Goal: Entertainment & Leisure: Consume media (video, audio)

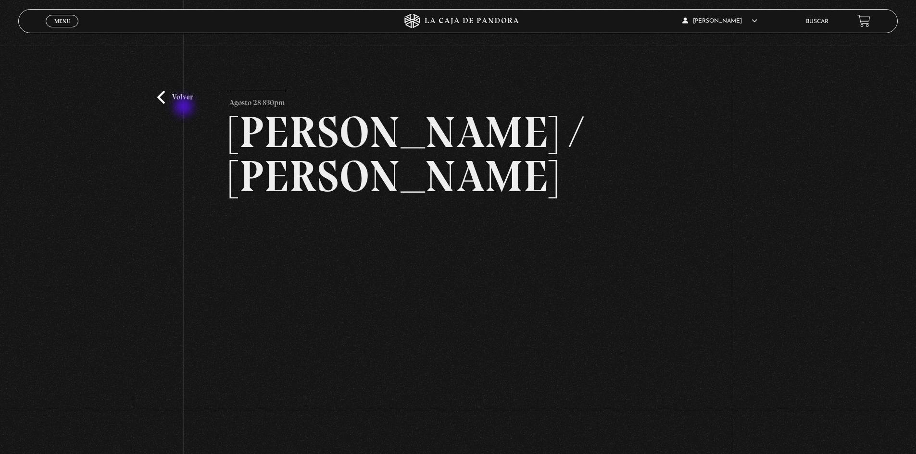
click at [186, 106] on div "Volver Agosto 28 830pm Trump / Maduro" at bounding box center [458, 268] width 916 height 444
click at [187, 97] on link "Volver" at bounding box center [175, 97] width 36 height 13
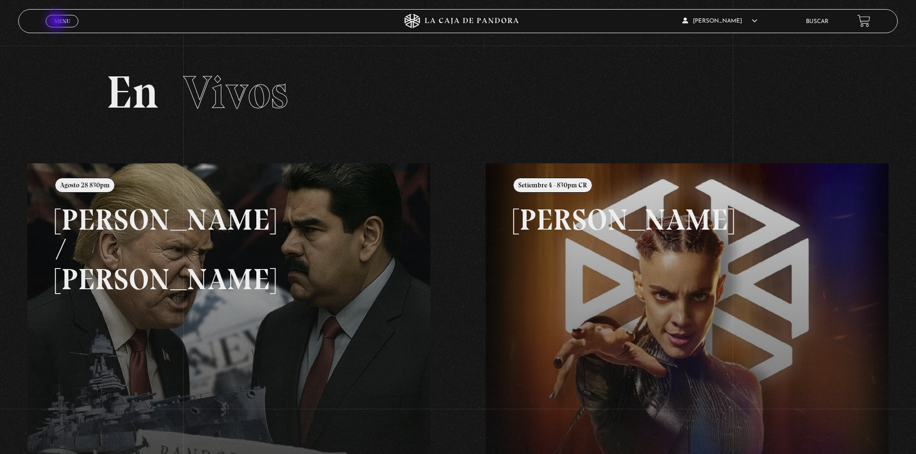
click at [58, 20] on span "Menu" at bounding box center [62, 21] width 16 height 6
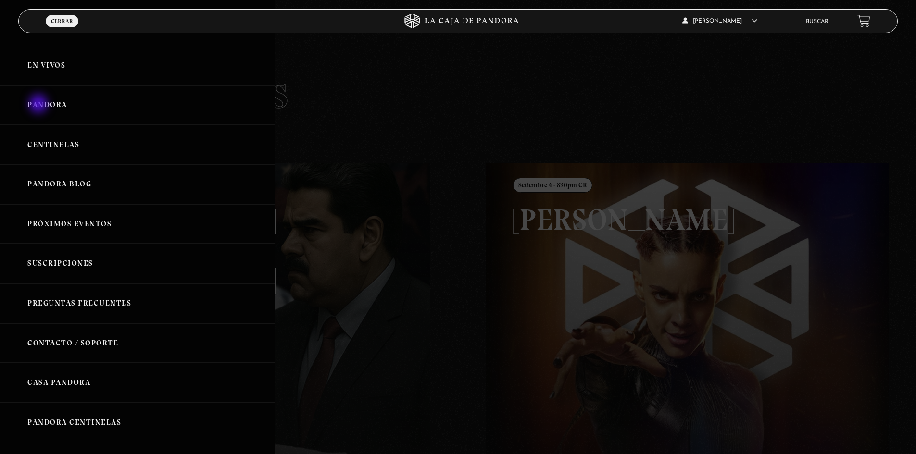
click at [39, 106] on link "Pandora" at bounding box center [137, 105] width 275 height 40
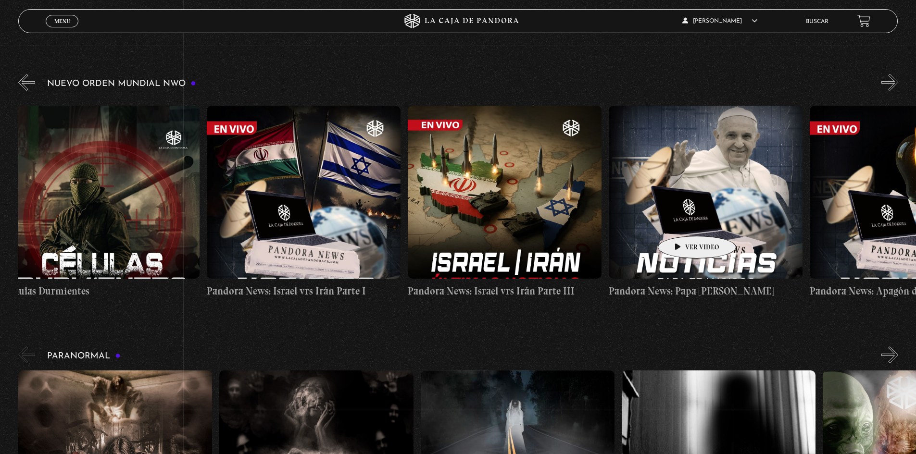
scroll to position [0, 767]
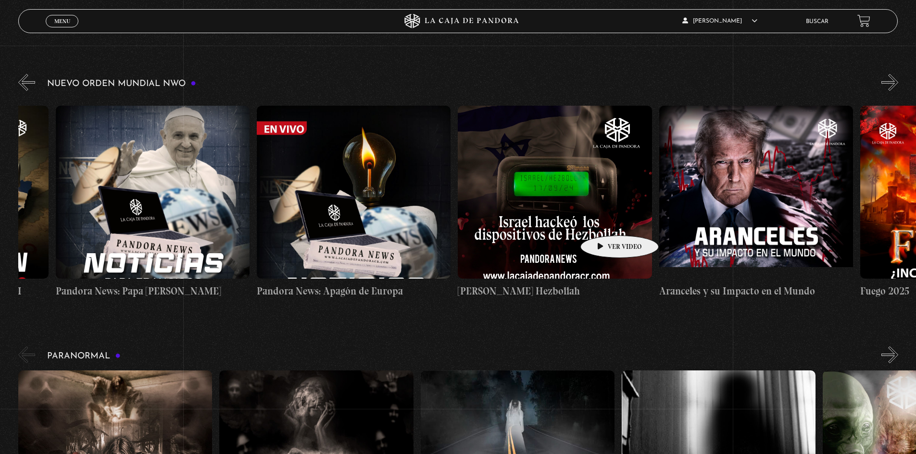
drag, startPoint x: 750, startPoint y: 223, endPoint x: 605, endPoint y: 221, distance: 145.3
click at [891, 80] on button "»" at bounding box center [890, 82] width 17 height 17
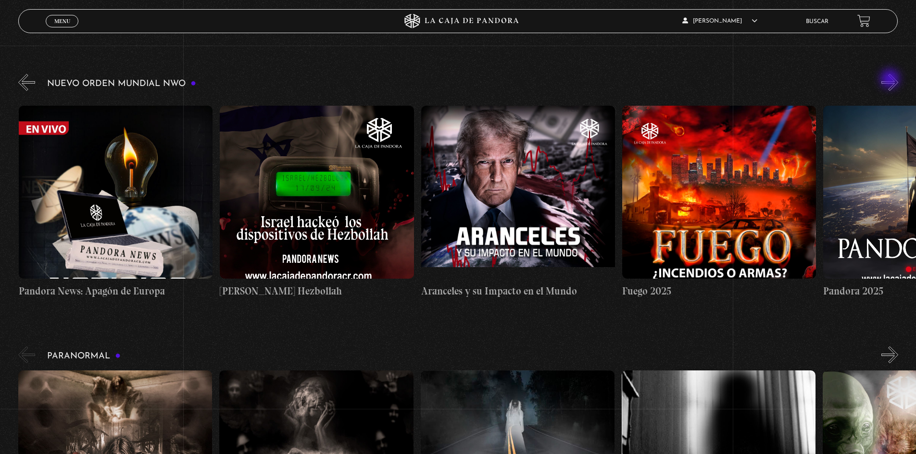
click at [891, 80] on button "»" at bounding box center [890, 82] width 17 height 17
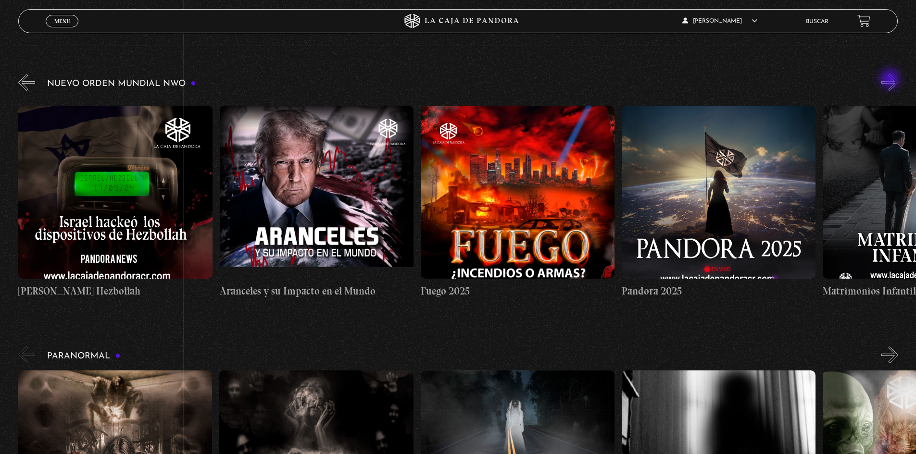
click at [891, 80] on button "»" at bounding box center [890, 82] width 17 height 17
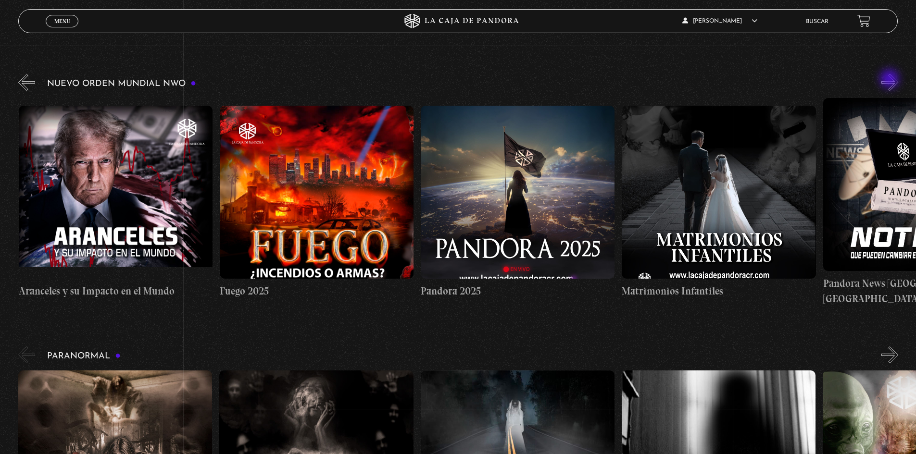
click at [891, 80] on button "»" at bounding box center [890, 82] width 17 height 17
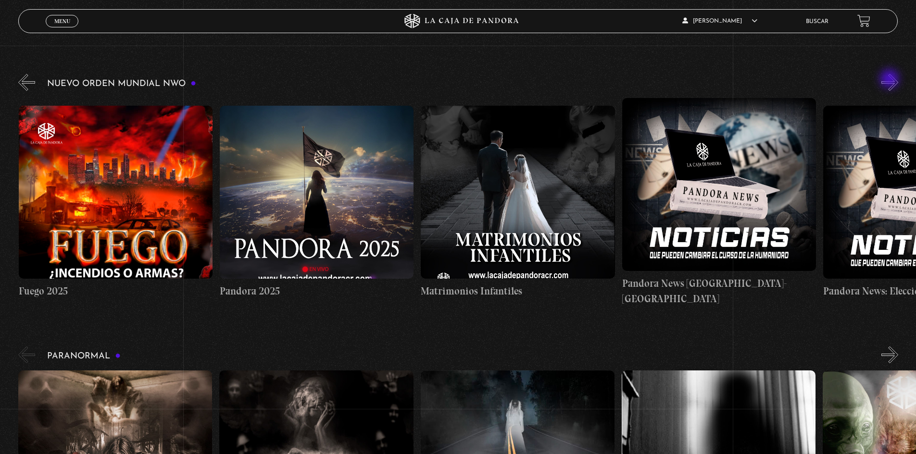
click at [891, 80] on button "»" at bounding box center [890, 82] width 17 height 17
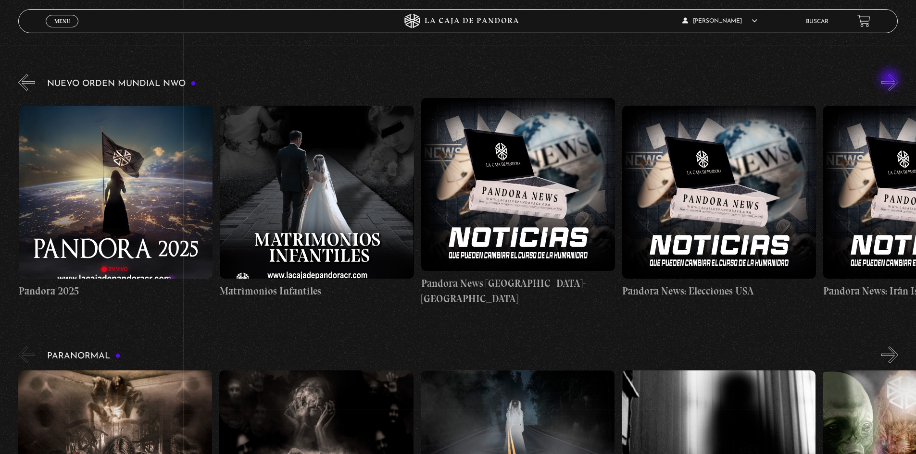
click at [891, 80] on button "»" at bounding box center [890, 82] width 17 height 17
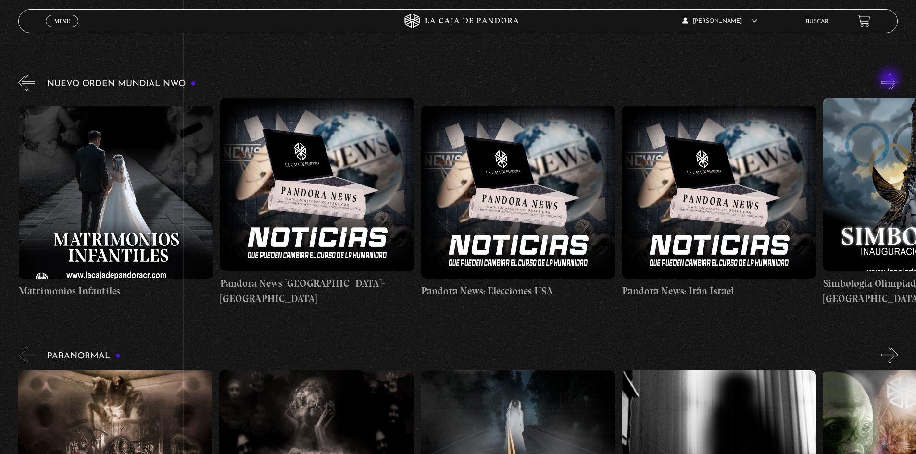
click at [891, 80] on button "»" at bounding box center [890, 82] width 17 height 17
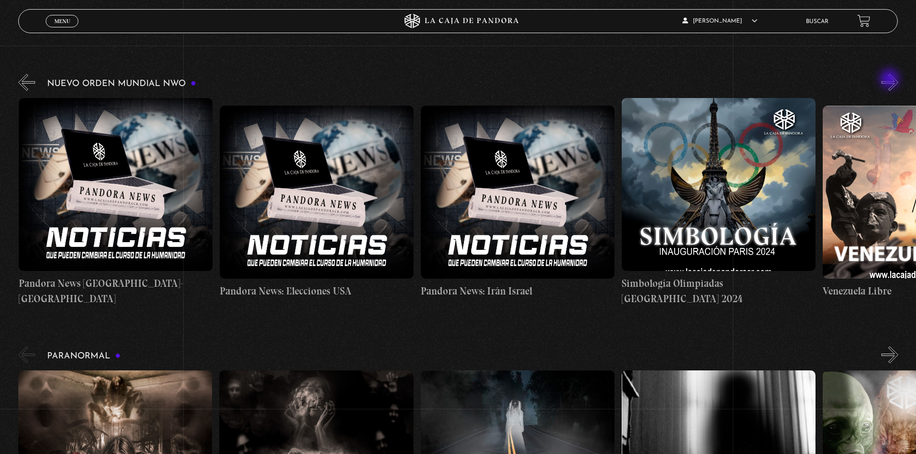
click at [891, 80] on button "»" at bounding box center [890, 82] width 17 height 17
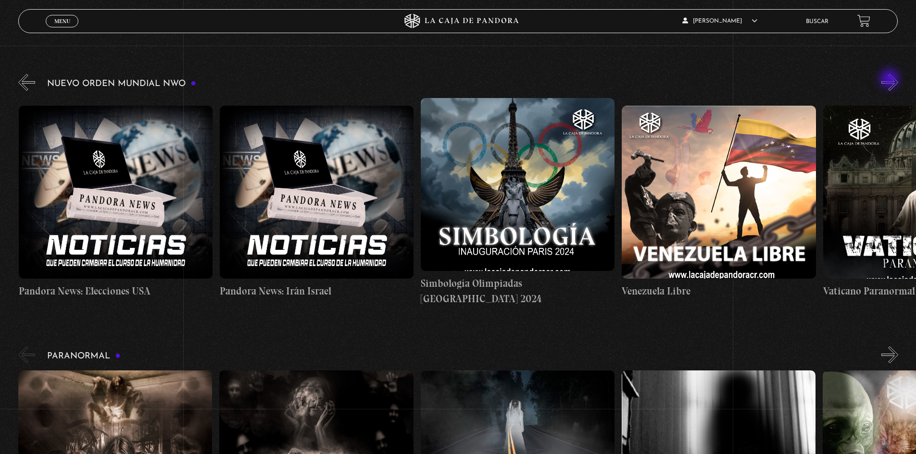
click at [891, 80] on button "»" at bounding box center [890, 82] width 17 height 17
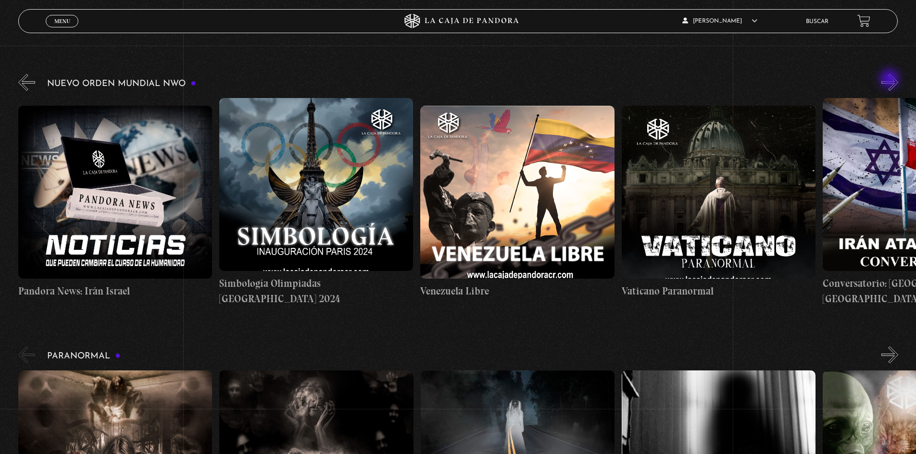
click at [891, 80] on button "»" at bounding box center [890, 82] width 17 height 17
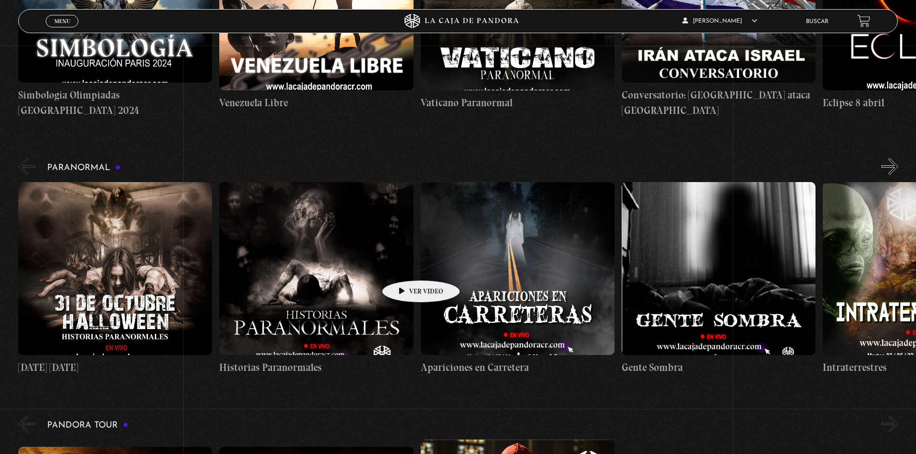
scroll to position [337, 0]
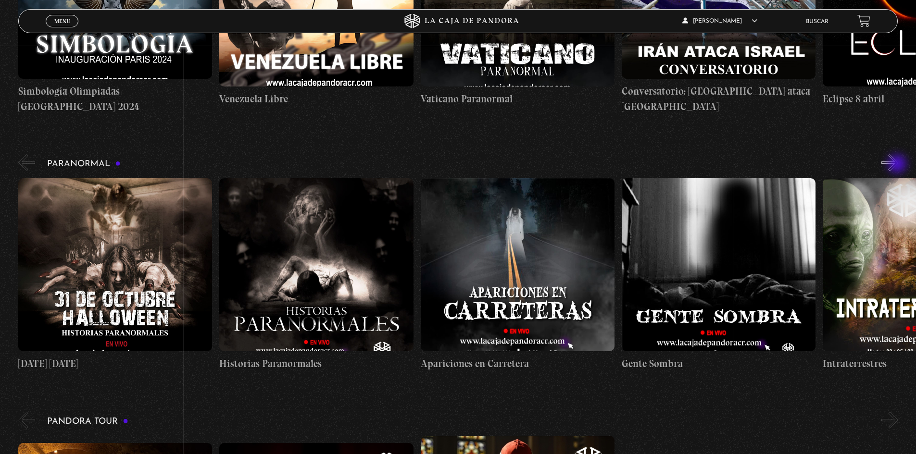
click at [898, 162] on button "»" at bounding box center [890, 162] width 17 height 17
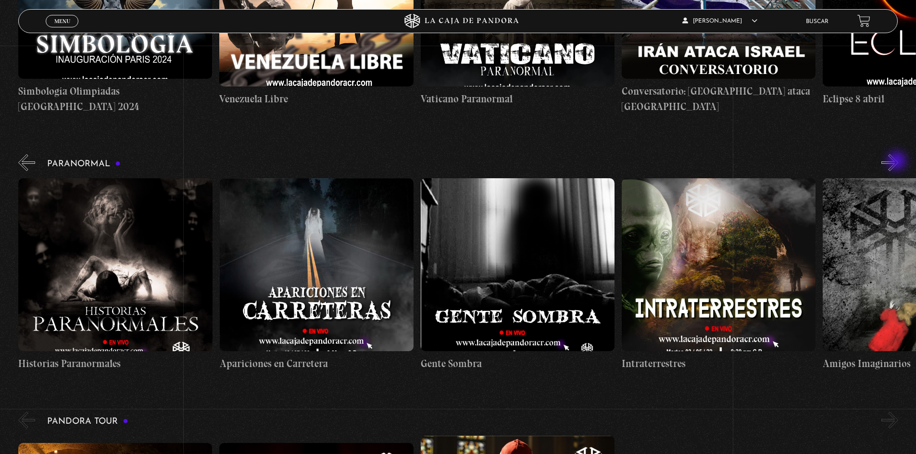
click at [898, 162] on button "»" at bounding box center [890, 162] width 17 height 17
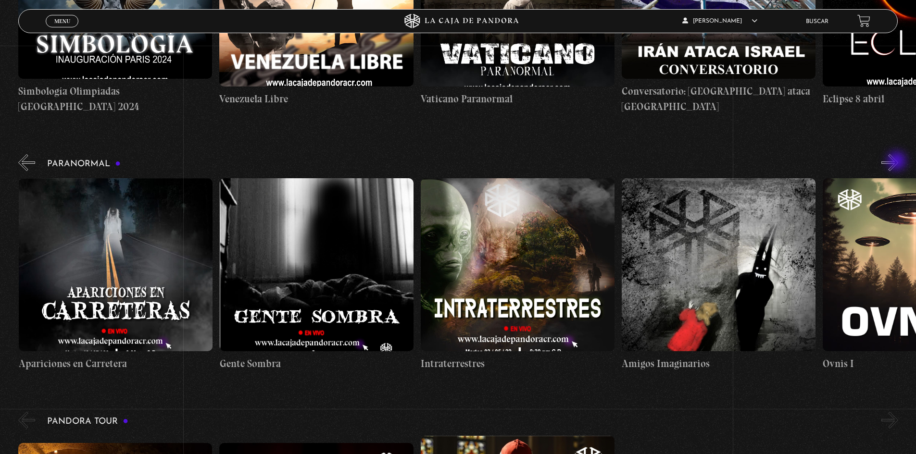
click at [898, 162] on button "»" at bounding box center [890, 162] width 17 height 17
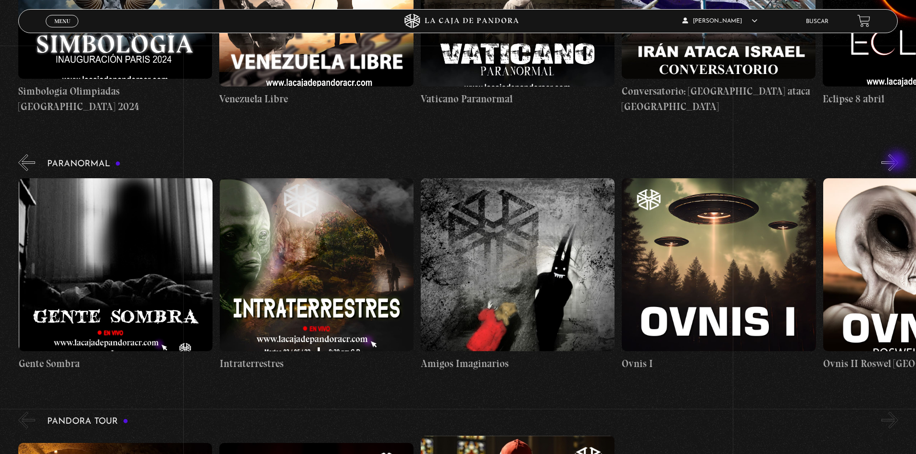
click at [898, 162] on button "»" at bounding box center [890, 162] width 17 height 17
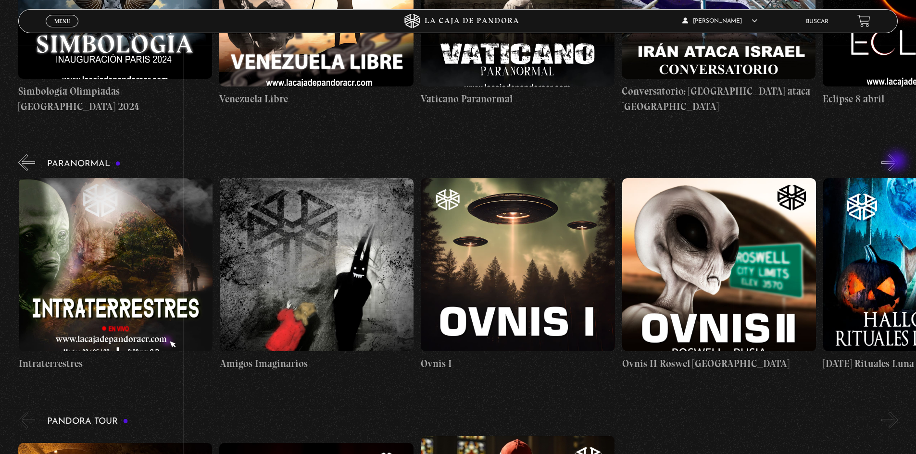
click at [898, 162] on button "»" at bounding box center [890, 162] width 17 height 17
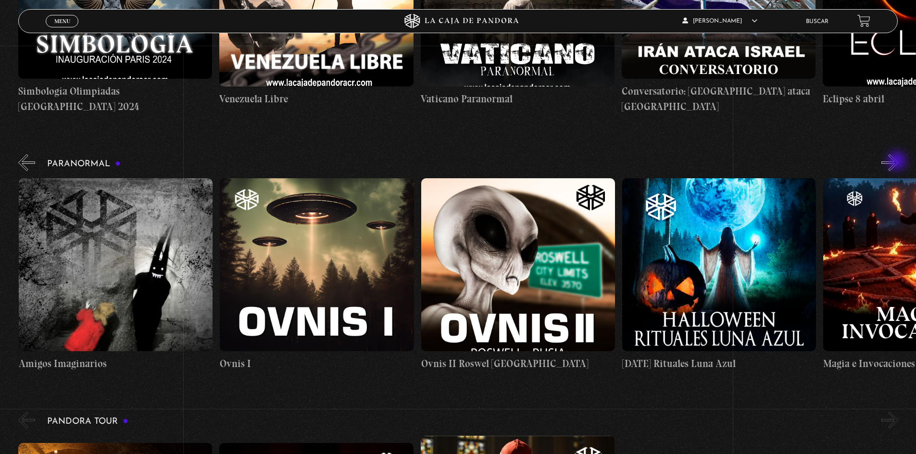
click at [898, 162] on button "»" at bounding box center [890, 162] width 17 height 17
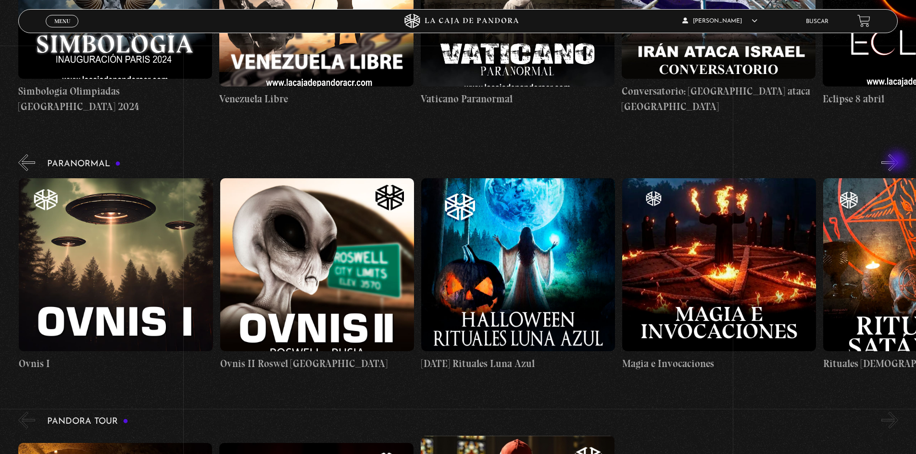
click at [898, 162] on button "»" at bounding box center [890, 162] width 17 height 17
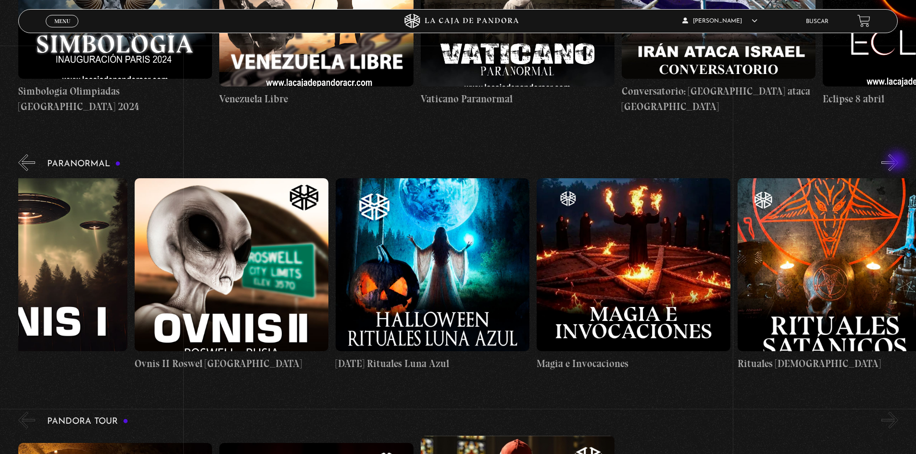
scroll to position [0, 1307]
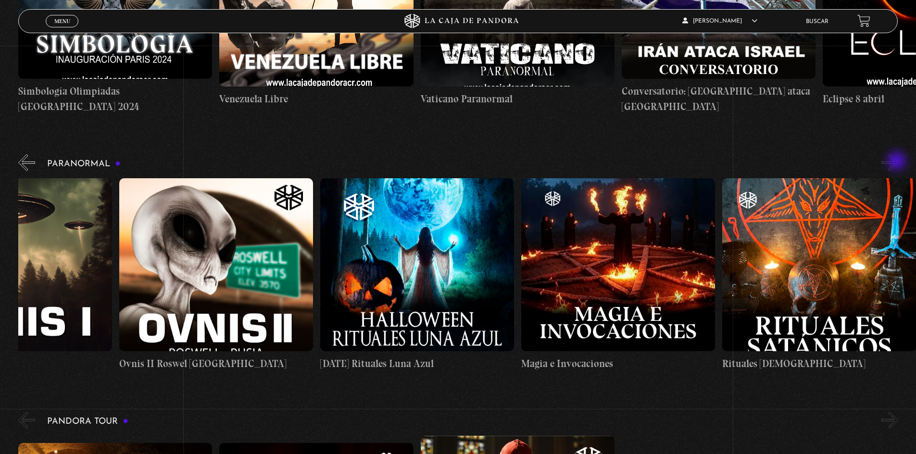
click at [898, 162] on button "»" at bounding box center [890, 162] width 17 height 17
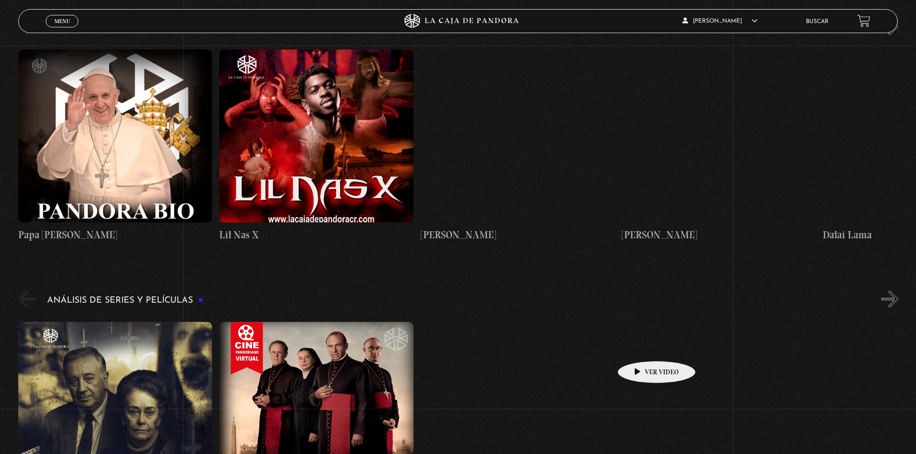
scroll to position [1106, 0]
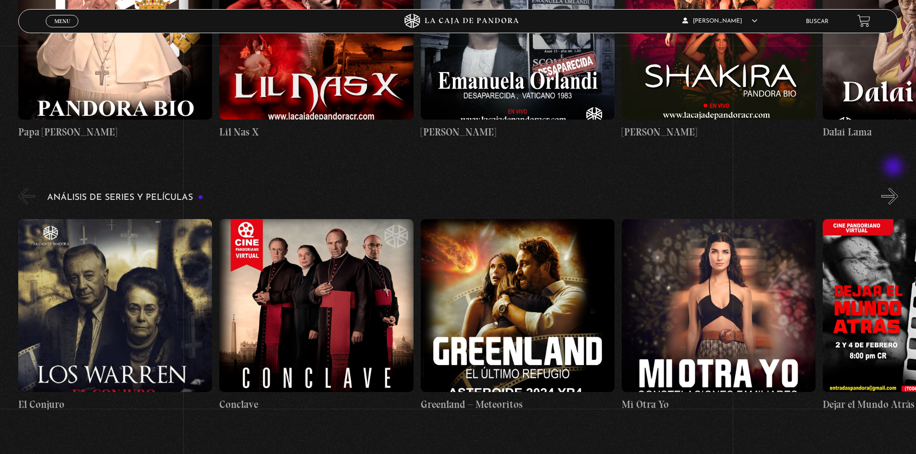
click at [897, 188] on button "»" at bounding box center [890, 196] width 17 height 17
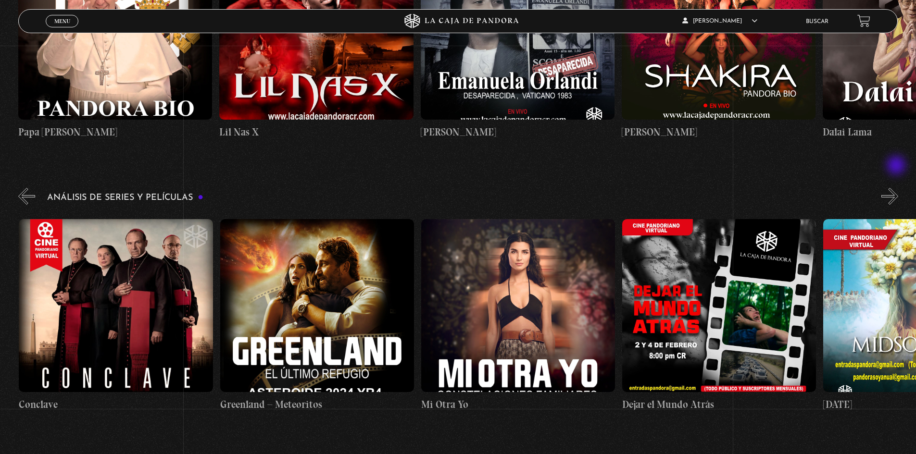
scroll to position [0, 201]
click at [897, 188] on button "»" at bounding box center [890, 196] width 17 height 17
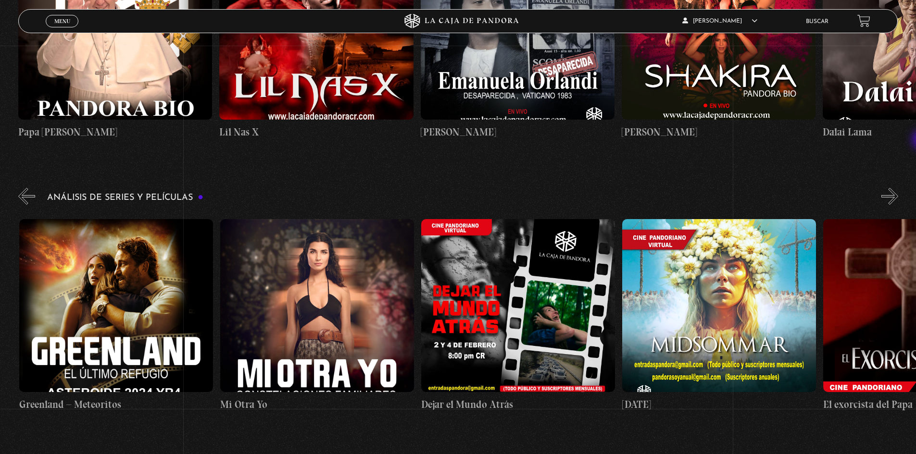
scroll to position [0, 402]
click at [895, 188] on button "»" at bounding box center [890, 196] width 17 height 17
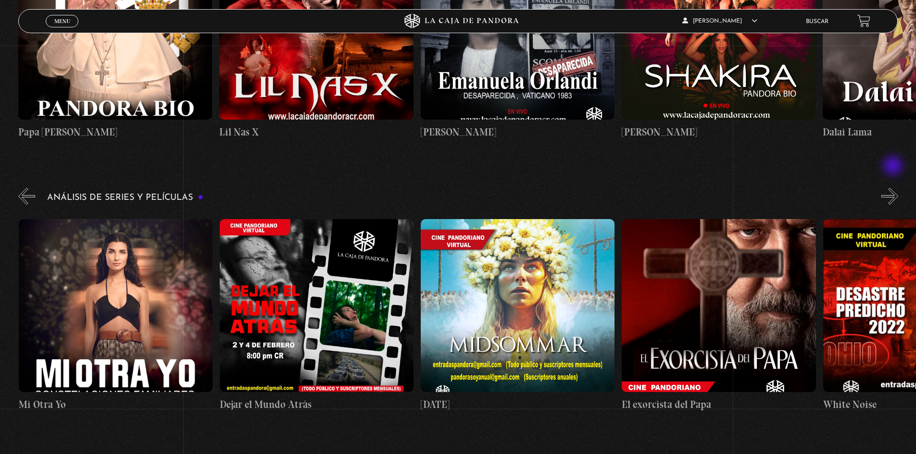
click at [894, 188] on button "»" at bounding box center [890, 196] width 17 height 17
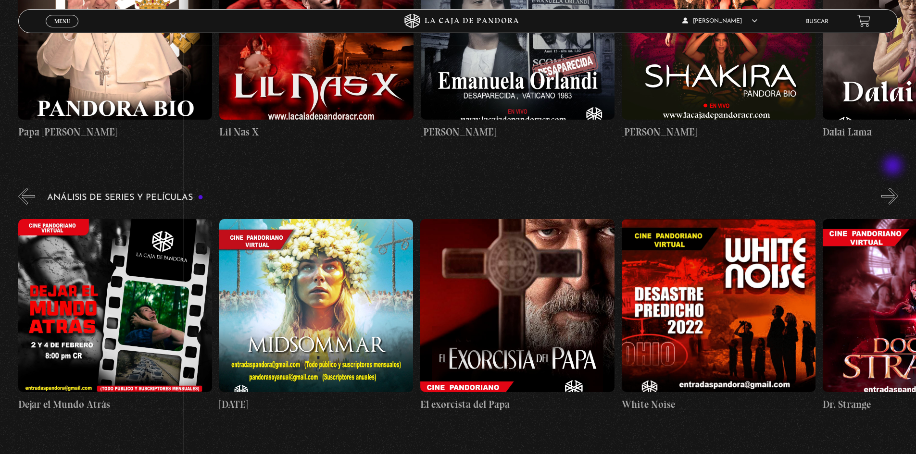
click at [894, 188] on button "»" at bounding box center [890, 196] width 17 height 17
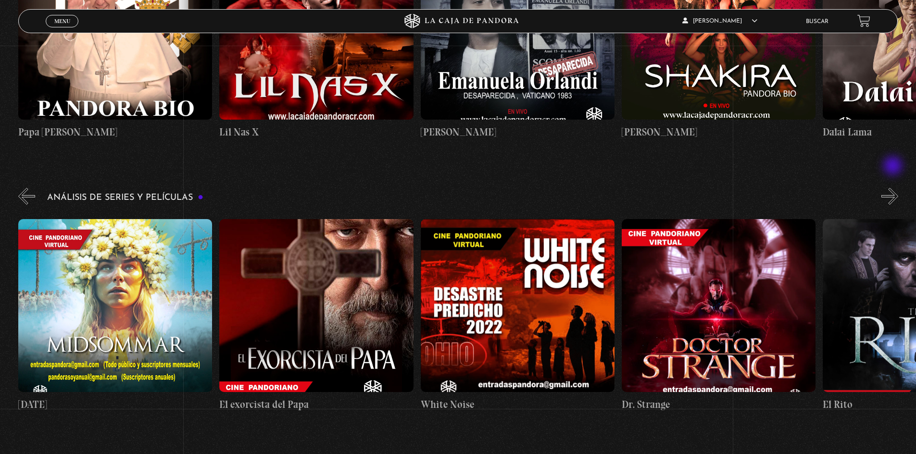
click at [894, 188] on button "»" at bounding box center [890, 196] width 17 height 17
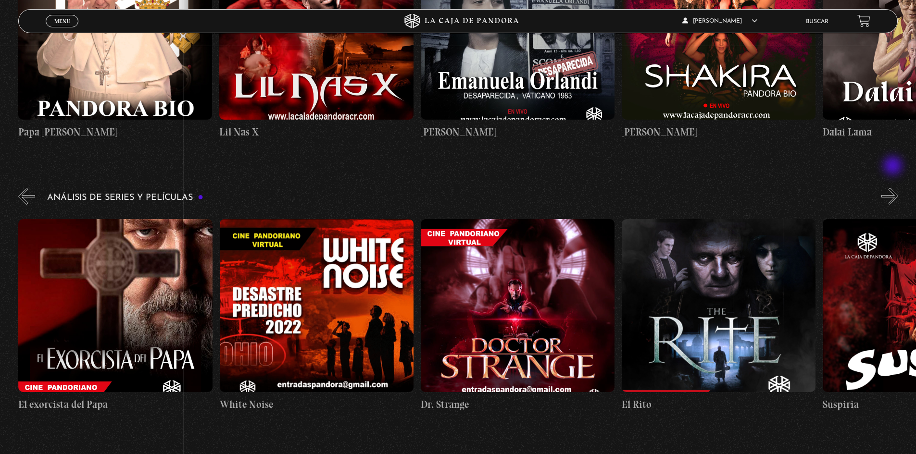
click at [894, 188] on button "»" at bounding box center [890, 196] width 17 height 17
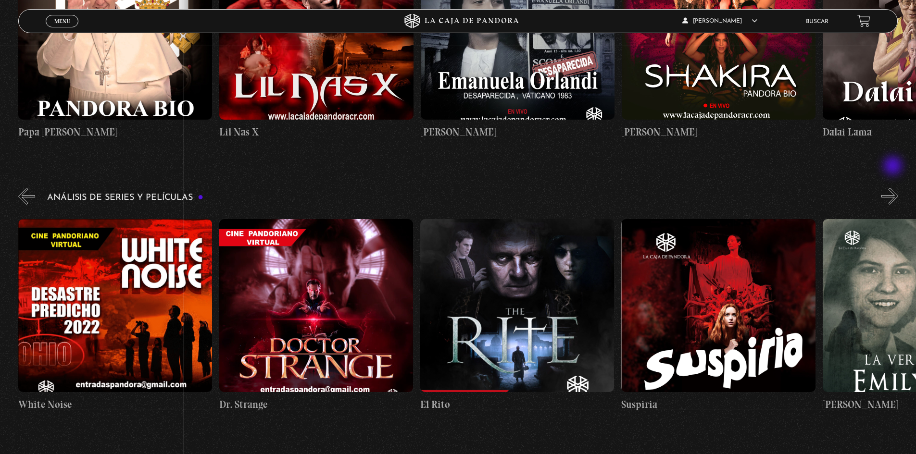
click at [894, 188] on button "»" at bounding box center [890, 196] width 17 height 17
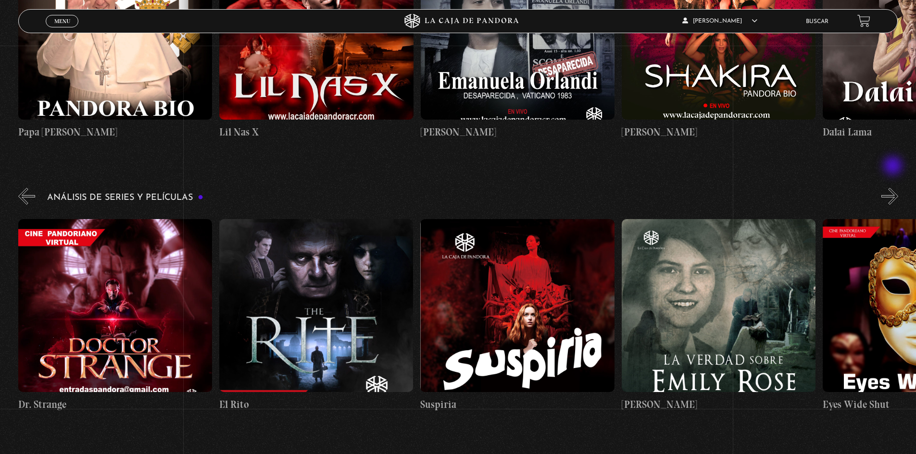
click at [894, 188] on button "»" at bounding box center [890, 196] width 17 height 17
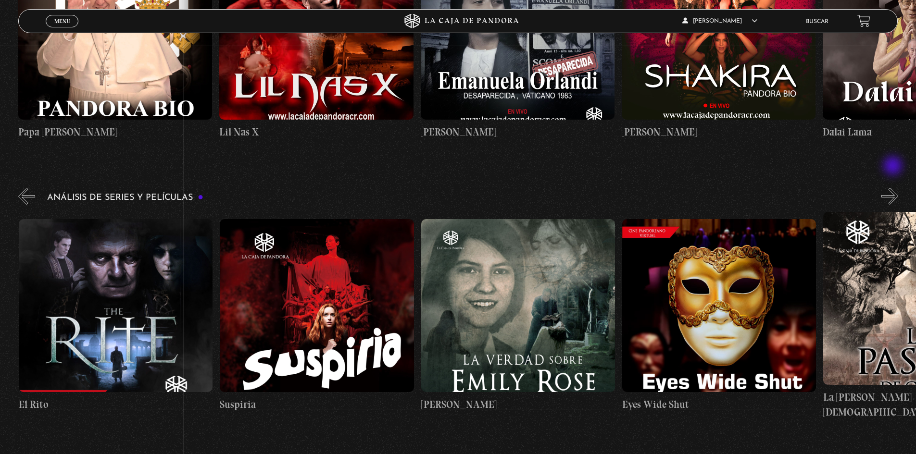
click at [894, 188] on button "»" at bounding box center [890, 196] width 17 height 17
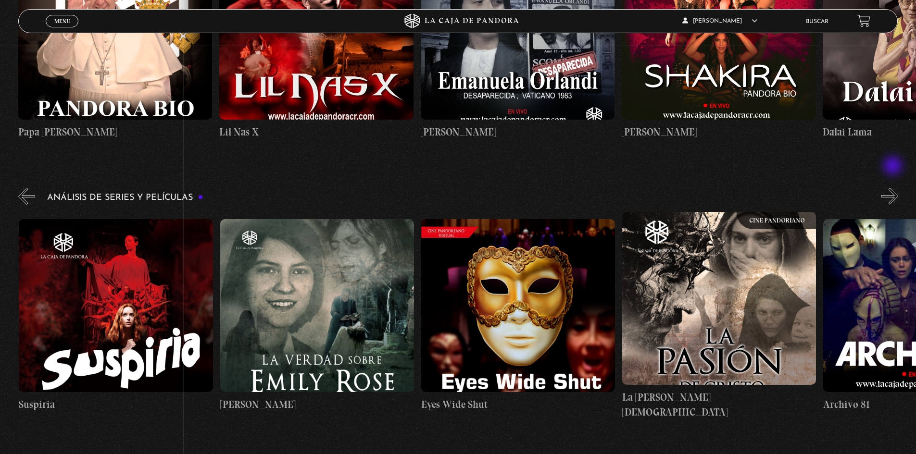
click at [894, 188] on button "»" at bounding box center [890, 196] width 17 height 17
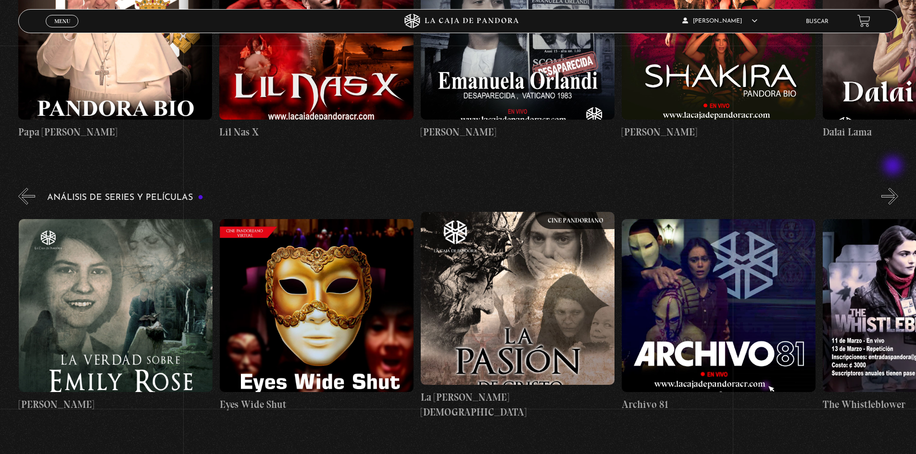
click at [894, 188] on button "»" at bounding box center [890, 196] width 17 height 17
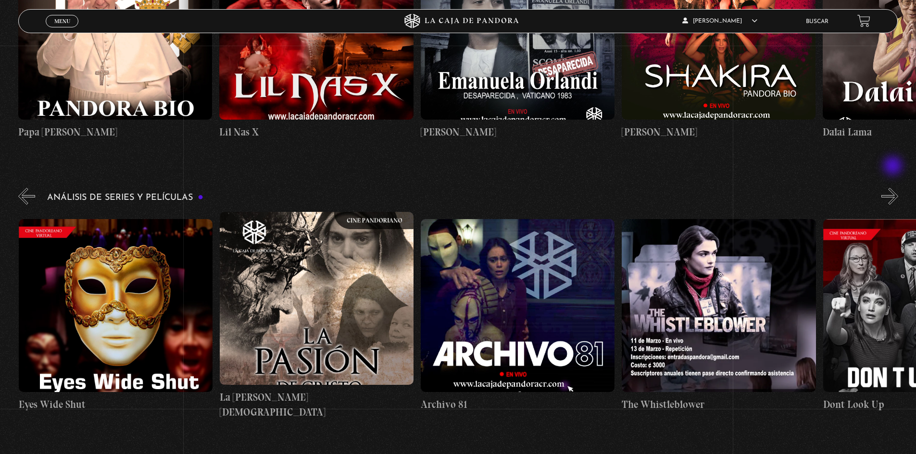
click at [894, 188] on button "»" at bounding box center [890, 196] width 17 height 17
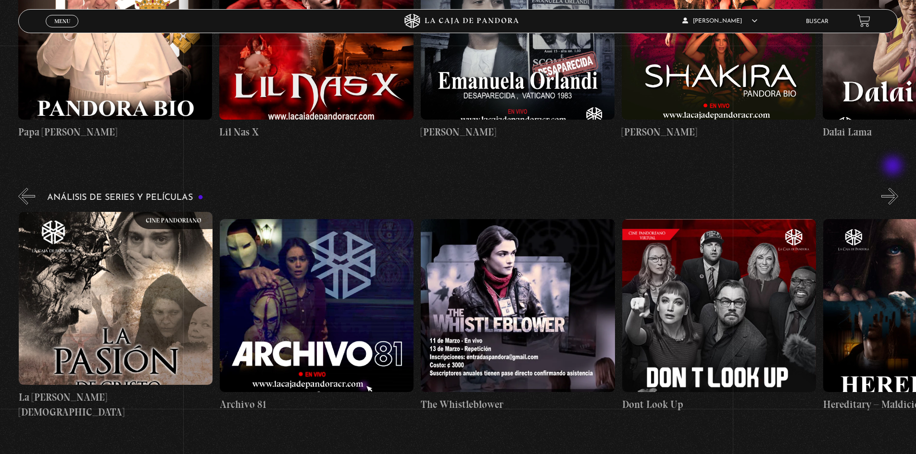
scroll to position [0, 2615]
click at [894, 188] on button "»" at bounding box center [890, 196] width 17 height 17
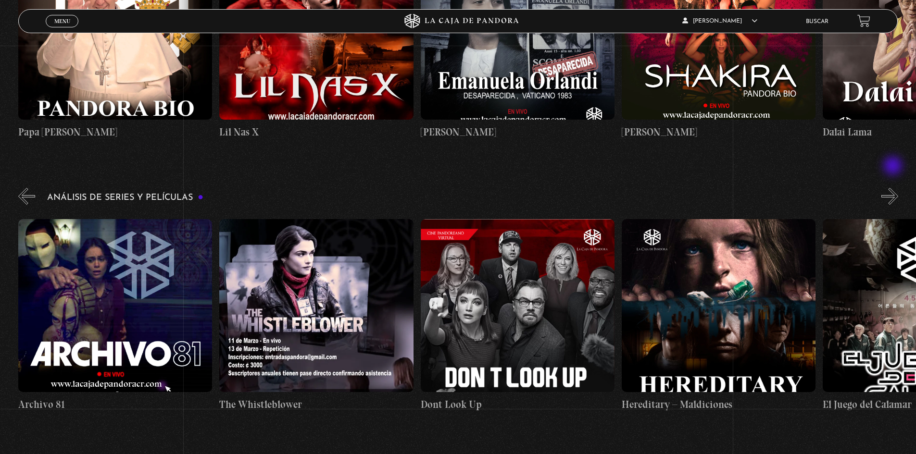
click at [894, 188] on button "»" at bounding box center [890, 196] width 17 height 17
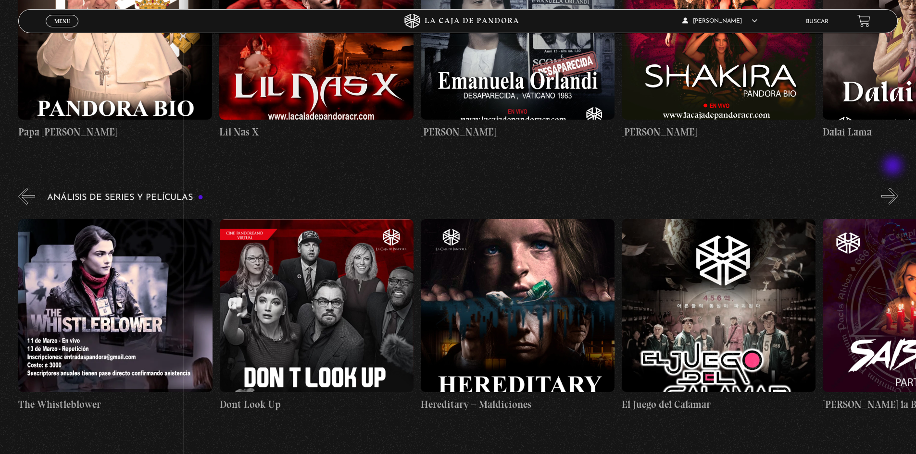
click at [894, 188] on button "»" at bounding box center [890, 196] width 17 height 17
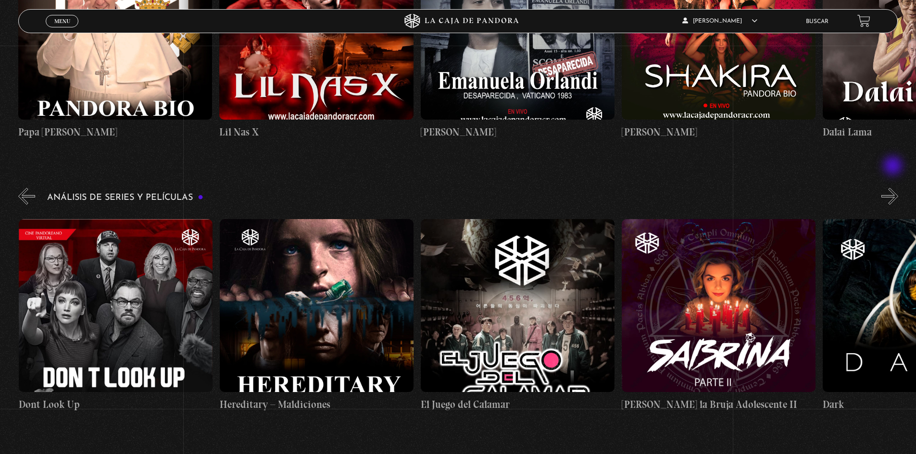
click at [894, 188] on button "»" at bounding box center [890, 196] width 17 height 17
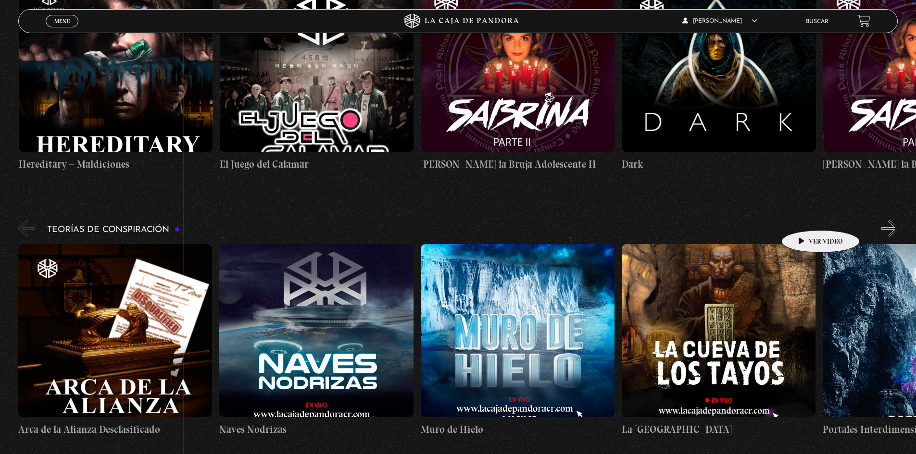
scroll to position [0, 3419]
click at [897, 220] on button "»" at bounding box center [890, 228] width 17 height 17
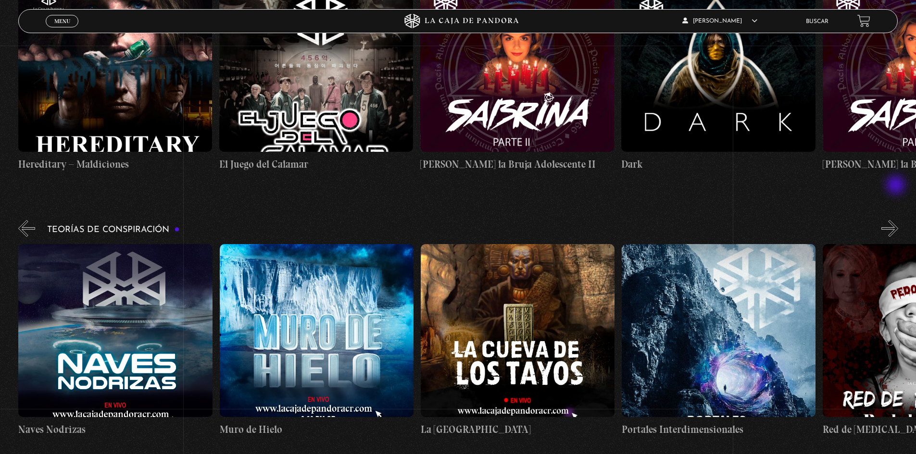
click at [897, 220] on button "»" at bounding box center [890, 228] width 17 height 17
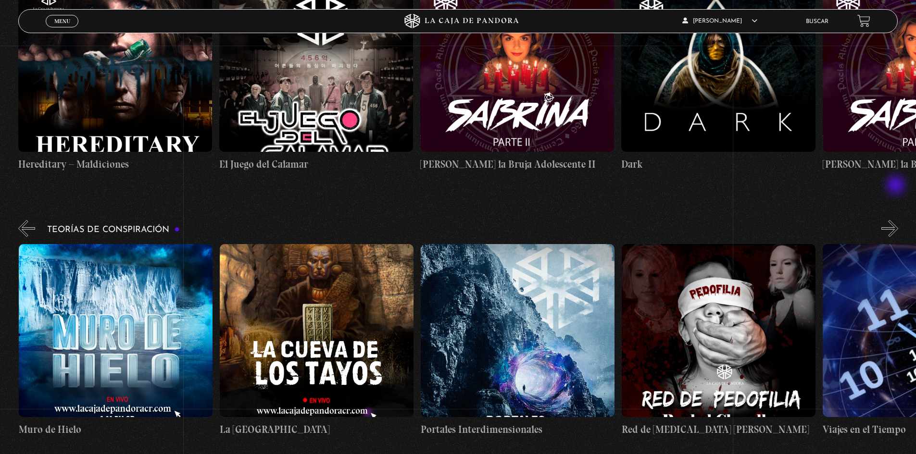
click at [897, 220] on button "»" at bounding box center [890, 228] width 17 height 17
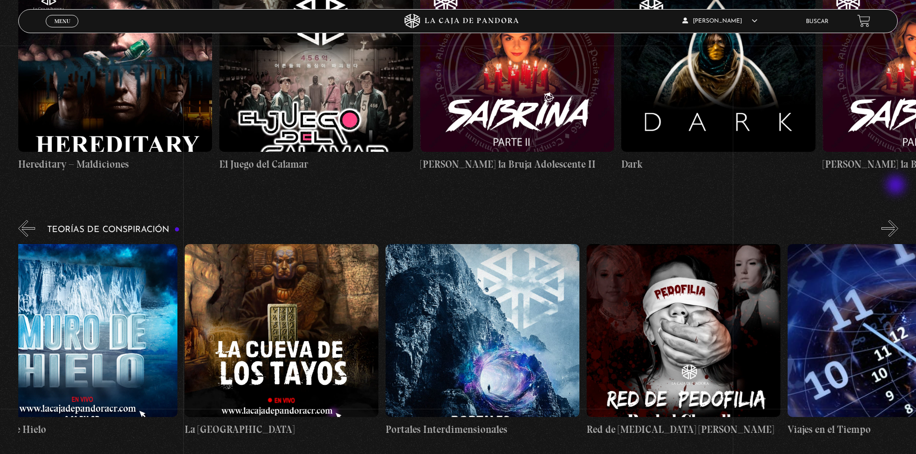
scroll to position [0, 503]
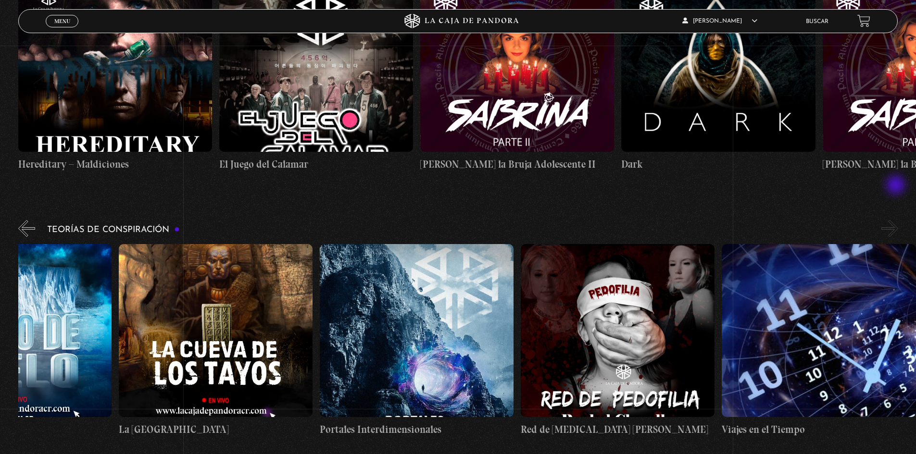
click at [897, 220] on button "»" at bounding box center [890, 228] width 17 height 17
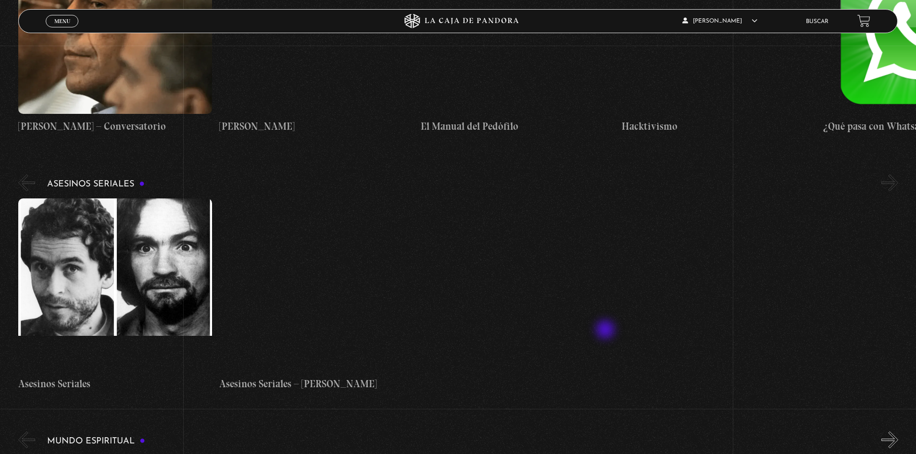
scroll to position [2693, 0]
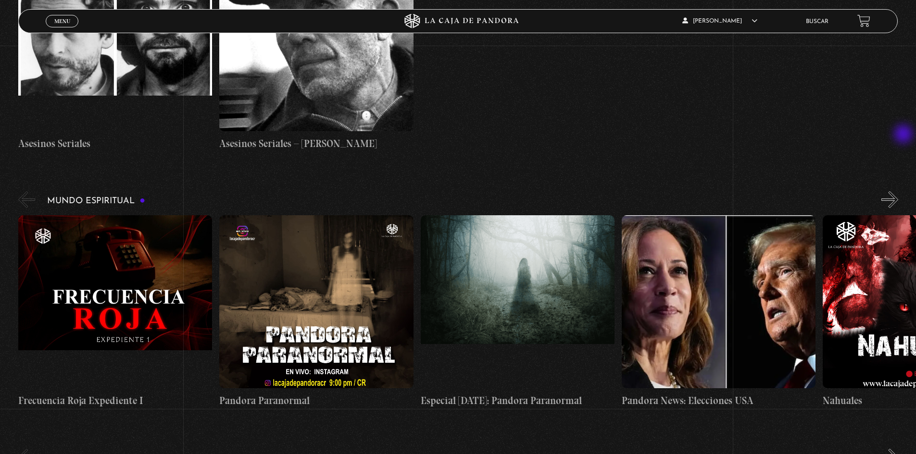
click at [898, 191] on button "»" at bounding box center [890, 199] width 17 height 17
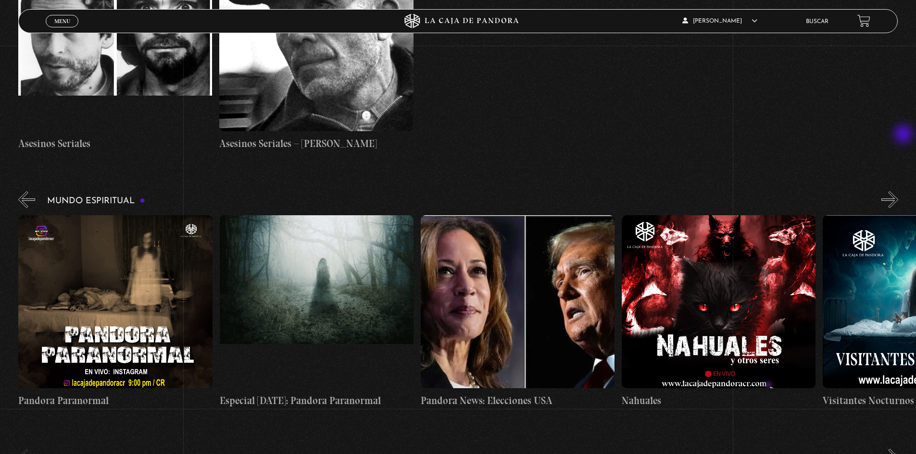
click at [898, 191] on button "»" at bounding box center [890, 199] width 17 height 17
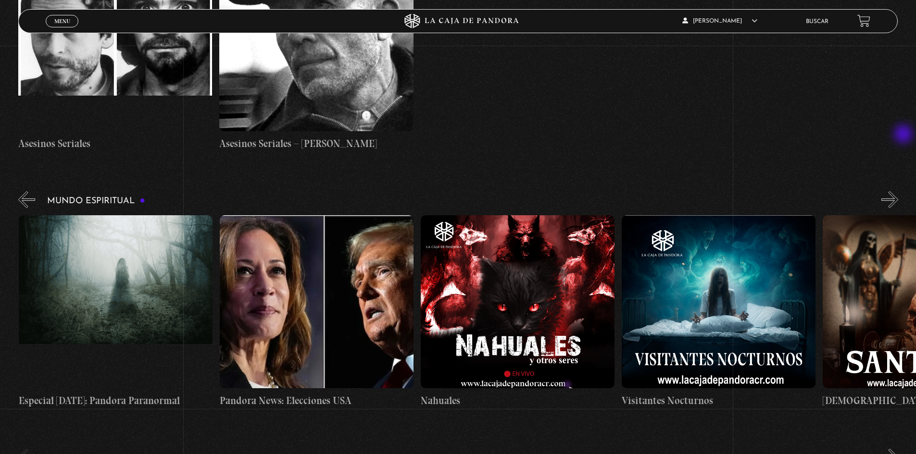
scroll to position [0, 402]
click at [898, 191] on button "»" at bounding box center [890, 199] width 17 height 17
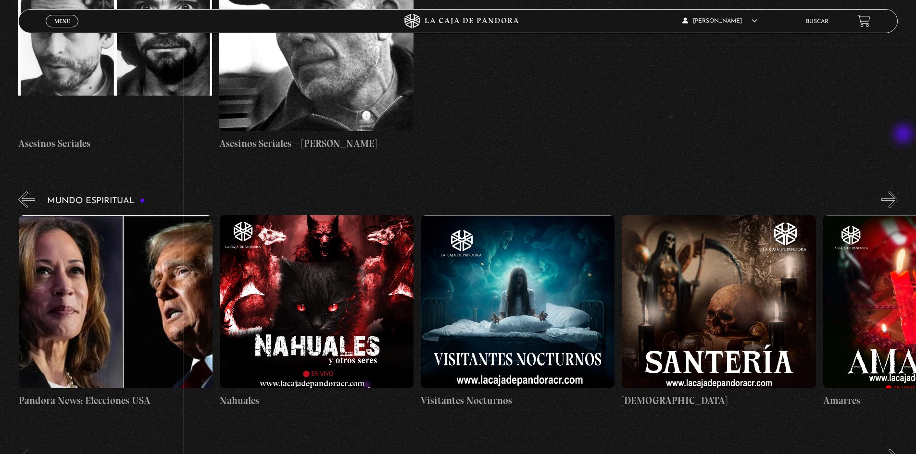
click at [898, 191] on button "»" at bounding box center [890, 199] width 17 height 17
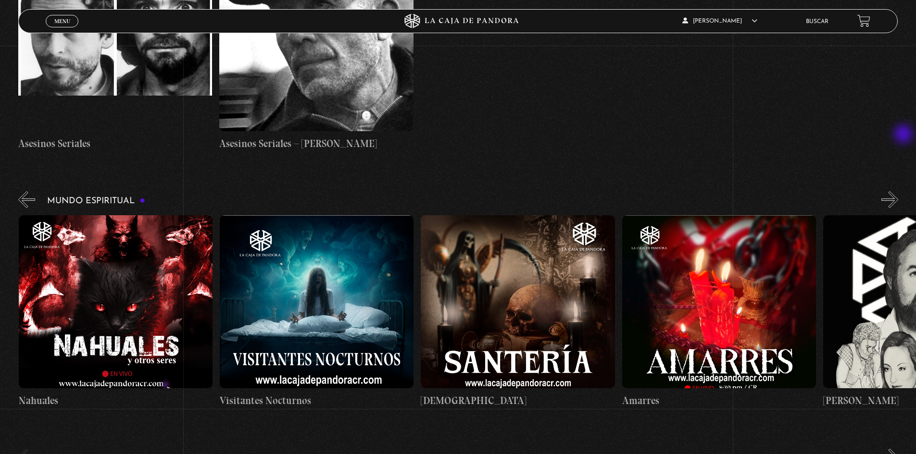
click at [898, 191] on button "»" at bounding box center [890, 199] width 17 height 17
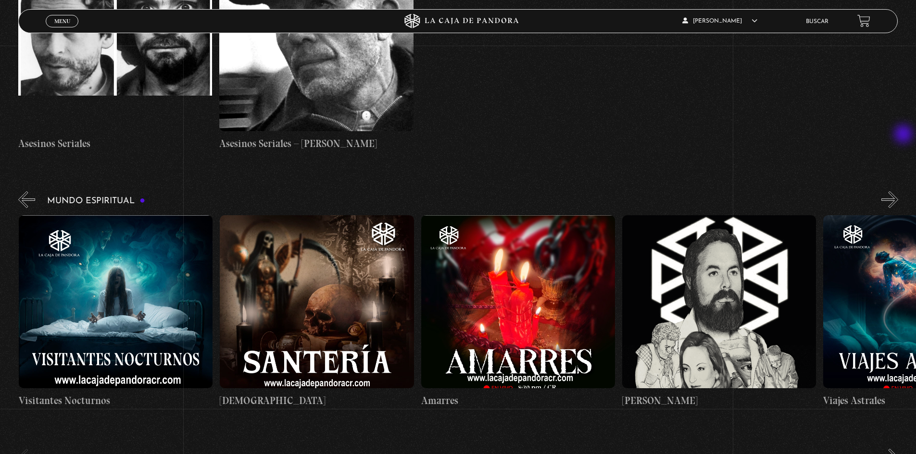
click at [898, 191] on button "»" at bounding box center [890, 199] width 17 height 17
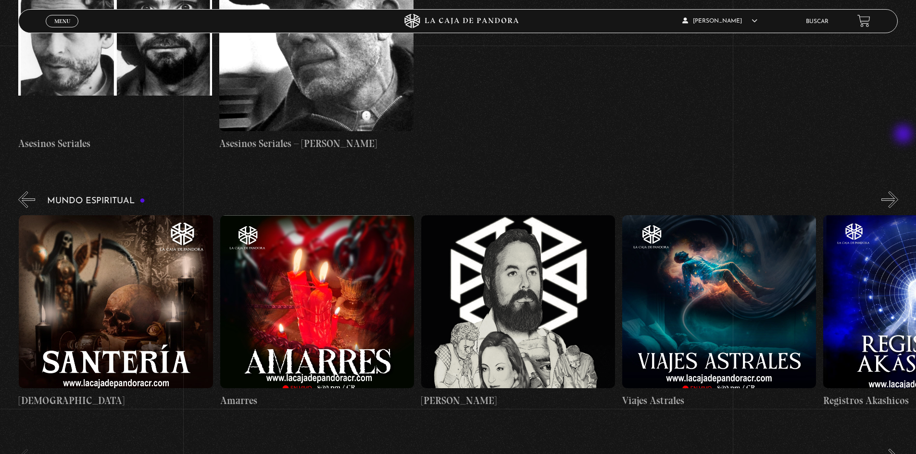
click at [898, 191] on button "»" at bounding box center [890, 199] width 17 height 17
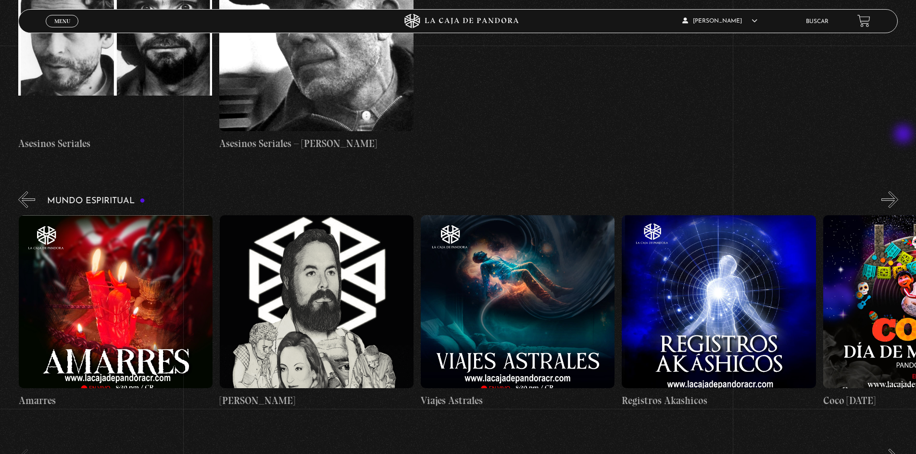
click at [898, 191] on button "»" at bounding box center [890, 199] width 17 height 17
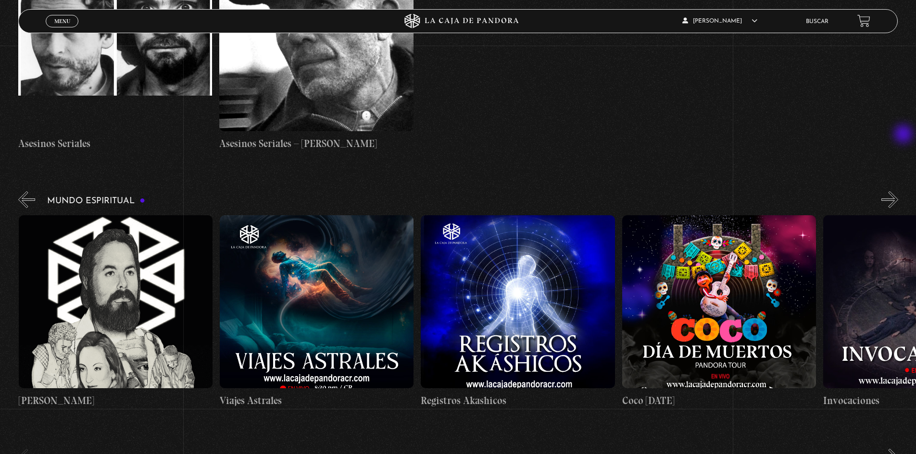
click at [898, 191] on button "»" at bounding box center [890, 199] width 17 height 17
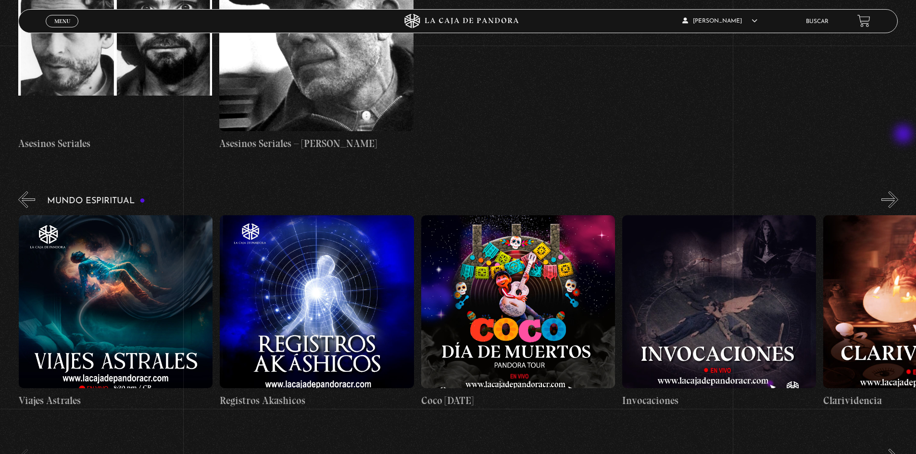
click at [898, 191] on button "»" at bounding box center [890, 199] width 17 height 17
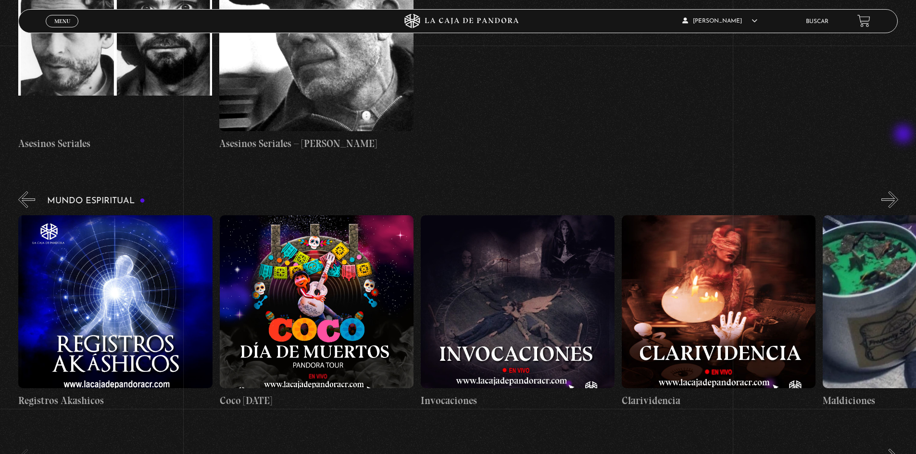
click at [898, 191] on button "»" at bounding box center [890, 199] width 17 height 17
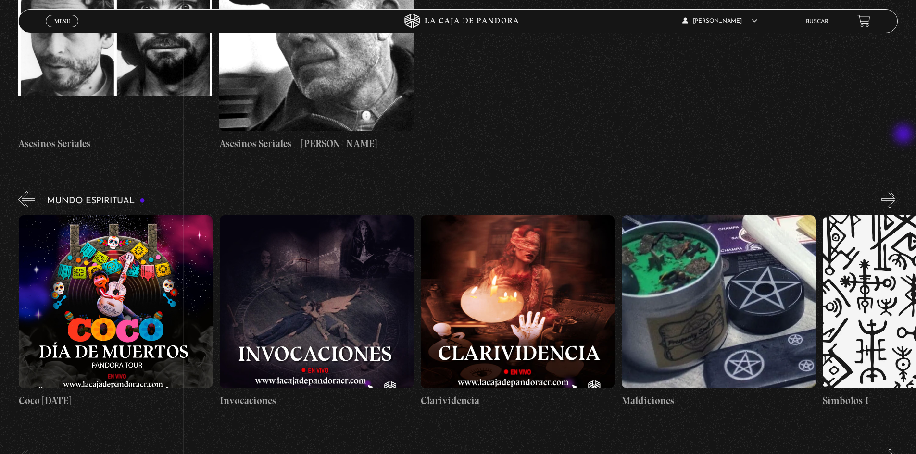
click at [898, 191] on button "»" at bounding box center [890, 199] width 17 height 17
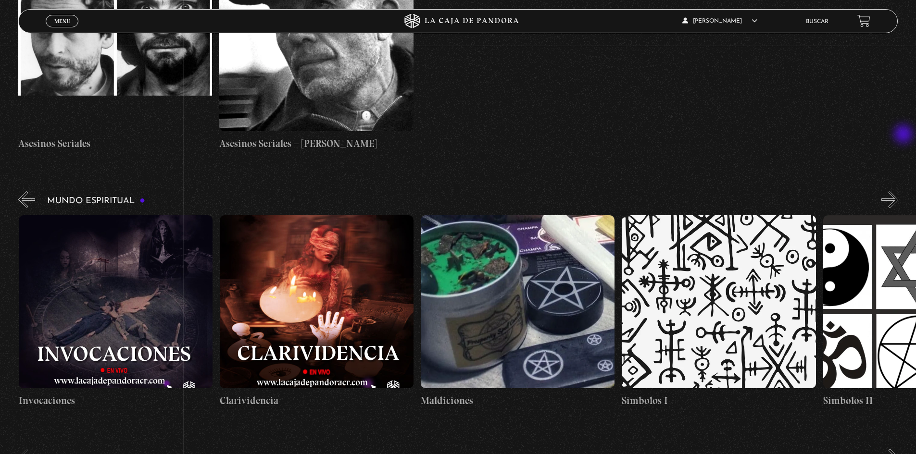
click at [898, 191] on button "»" at bounding box center [890, 199] width 17 height 17
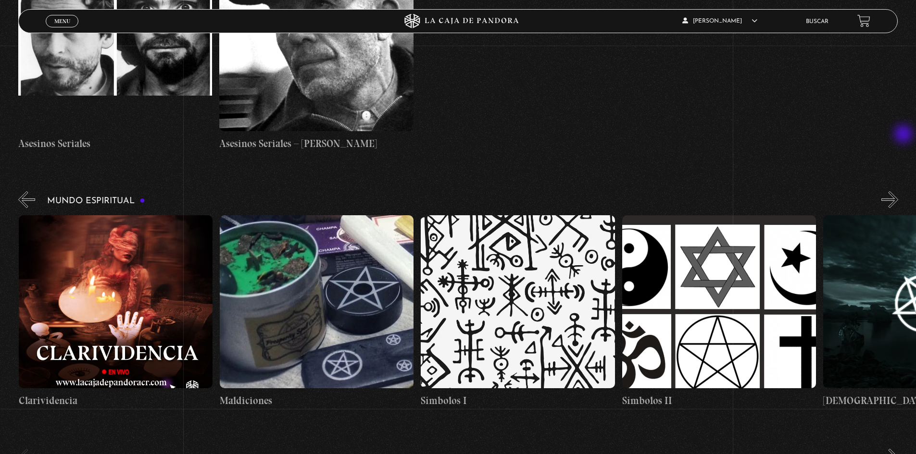
click at [898, 191] on button "»" at bounding box center [890, 199] width 17 height 17
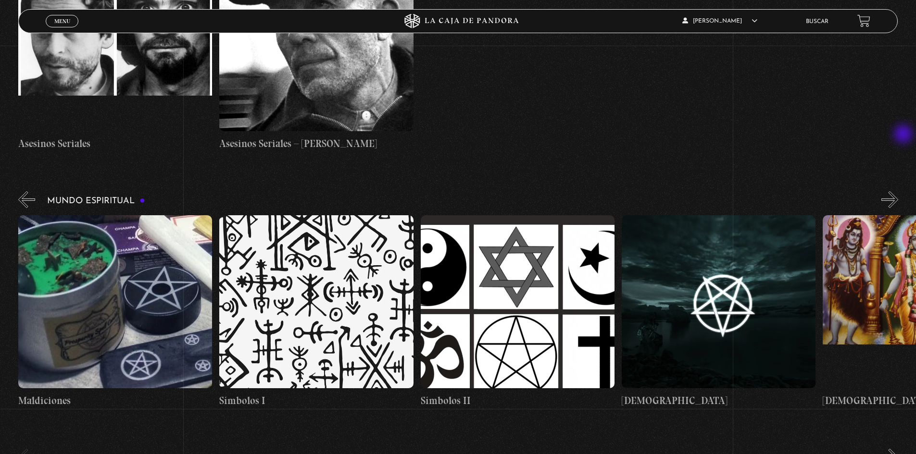
click at [898, 191] on button "»" at bounding box center [890, 199] width 17 height 17
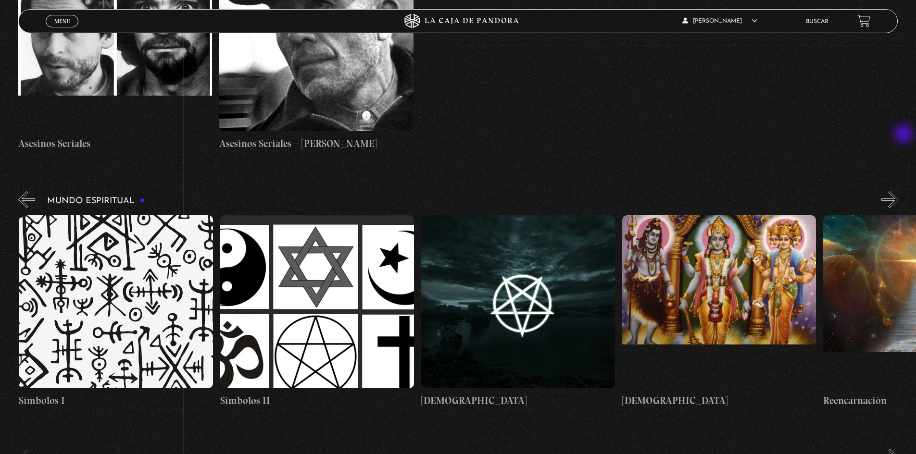
click at [898, 191] on button "»" at bounding box center [890, 199] width 17 height 17
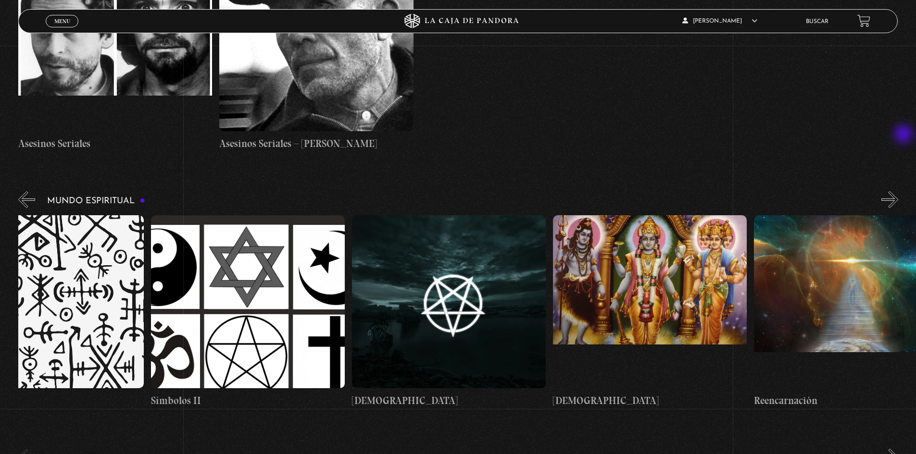
scroll to position [0, 3117]
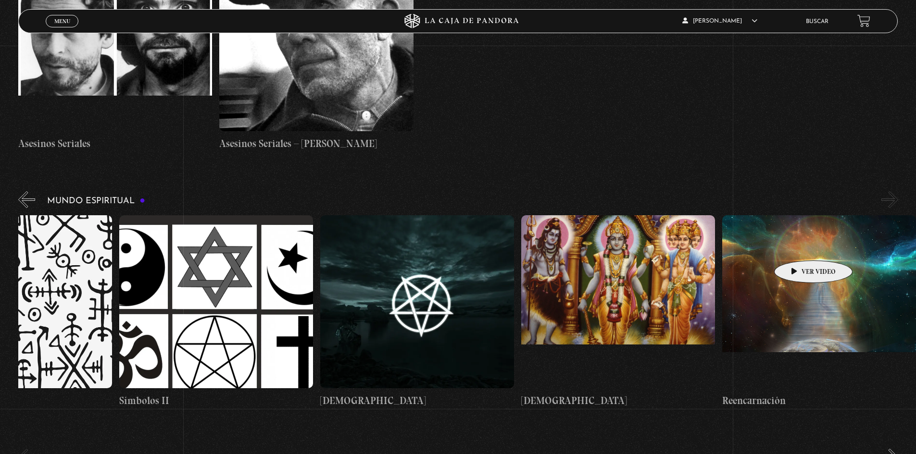
click at [798, 245] on figure at bounding box center [819, 301] width 194 height 173
click at [833, 215] on figure at bounding box center [819, 301] width 194 height 173
click at [770, 393] on h4 "Reencarnación" at bounding box center [819, 400] width 194 height 15
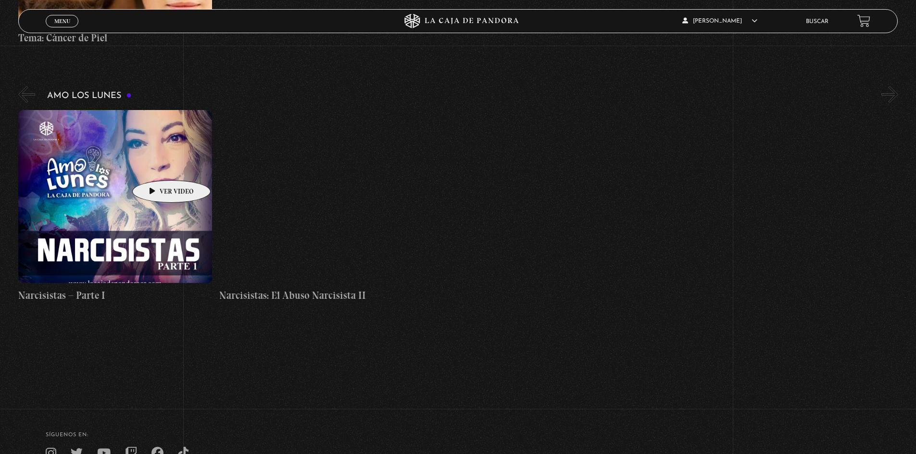
scroll to position [3555, 0]
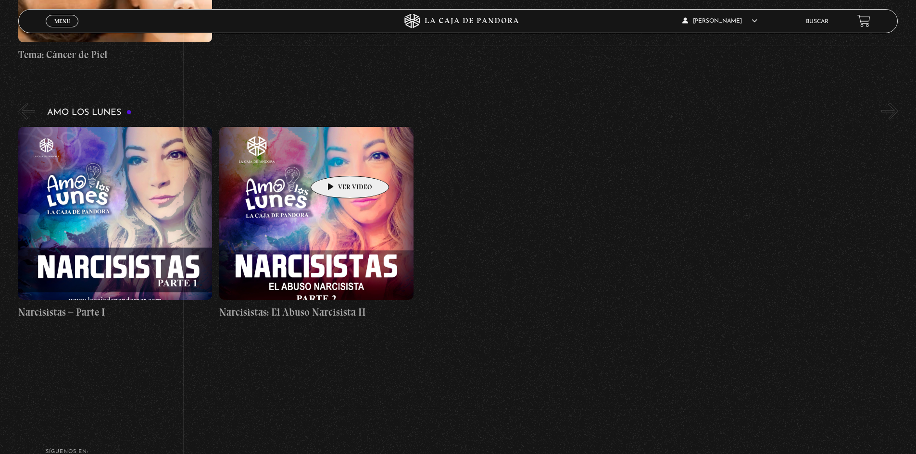
click at [335, 162] on figure at bounding box center [316, 213] width 194 height 173
click at [333, 163] on figure at bounding box center [316, 213] width 194 height 173
click at [365, 202] on figure at bounding box center [316, 213] width 194 height 173
click at [331, 305] on h4 "Narcisistas: El Abuso Narcisista II" at bounding box center [316, 312] width 194 height 15
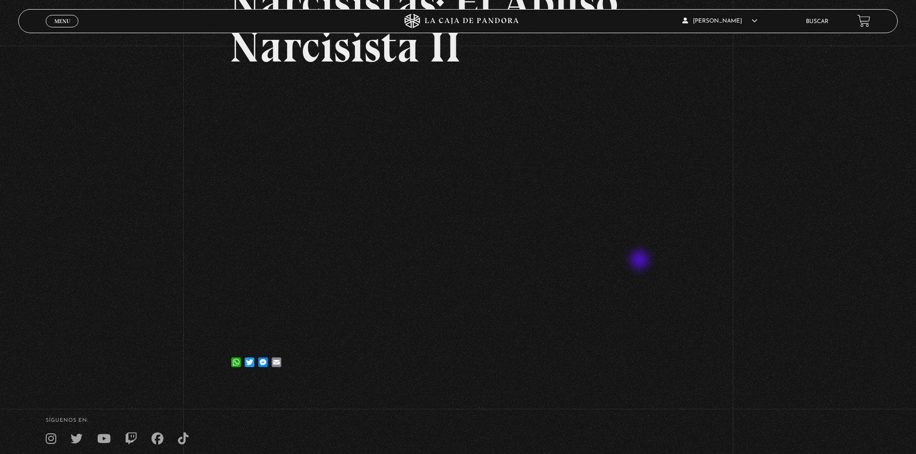
scroll to position [113, 0]
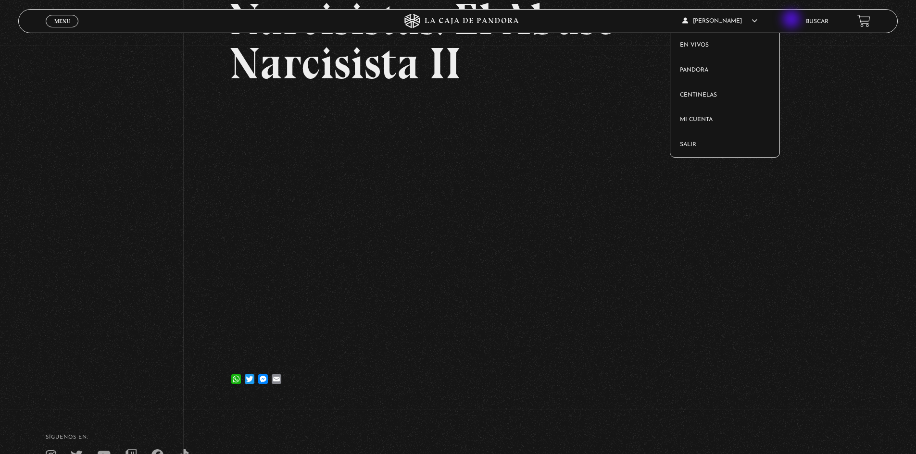
click at [757, 20] on icon at bounding box center [755, 21] width 6 height 6
